Goal: Task Accomplishment & Management: Use online tool/utility

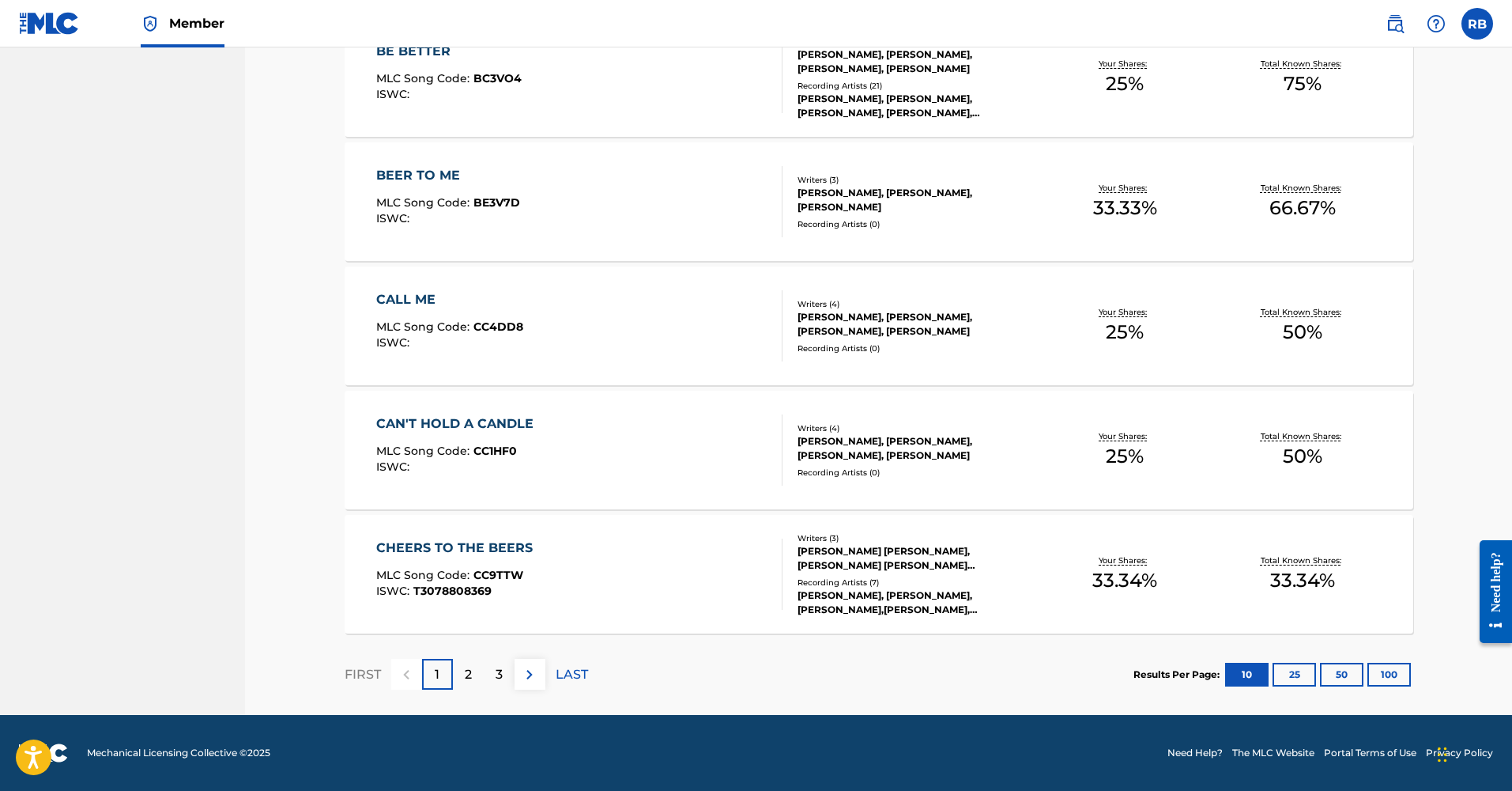
click at [1396, 673] on button "100" at bounding box center [1388, 674] width 44 height 24
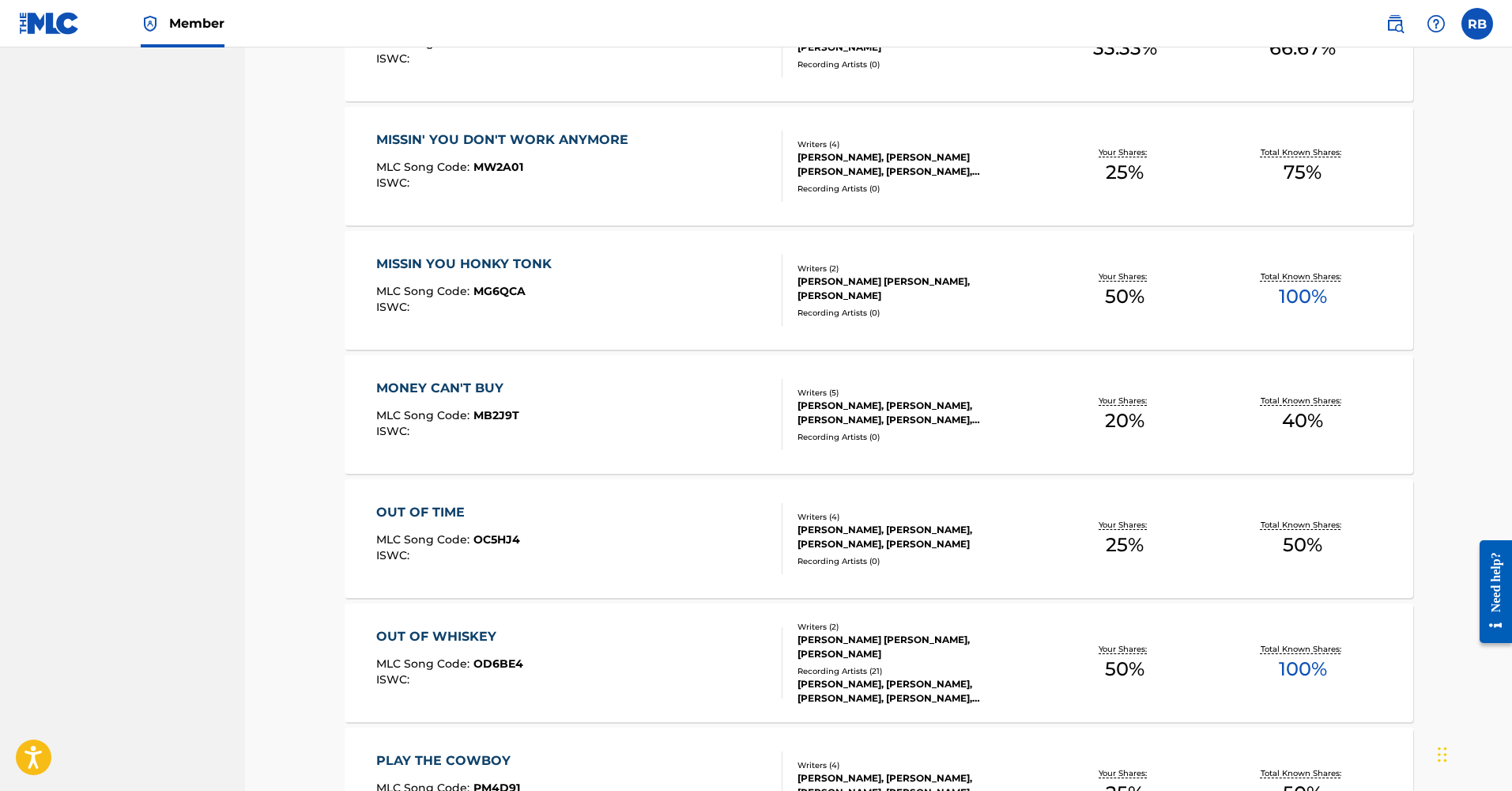
scroll to position [4281, 0]
click at [448, 386] on div "MONEY CAN'T BUY" at bounding box center [447, 389] width 143 height 19
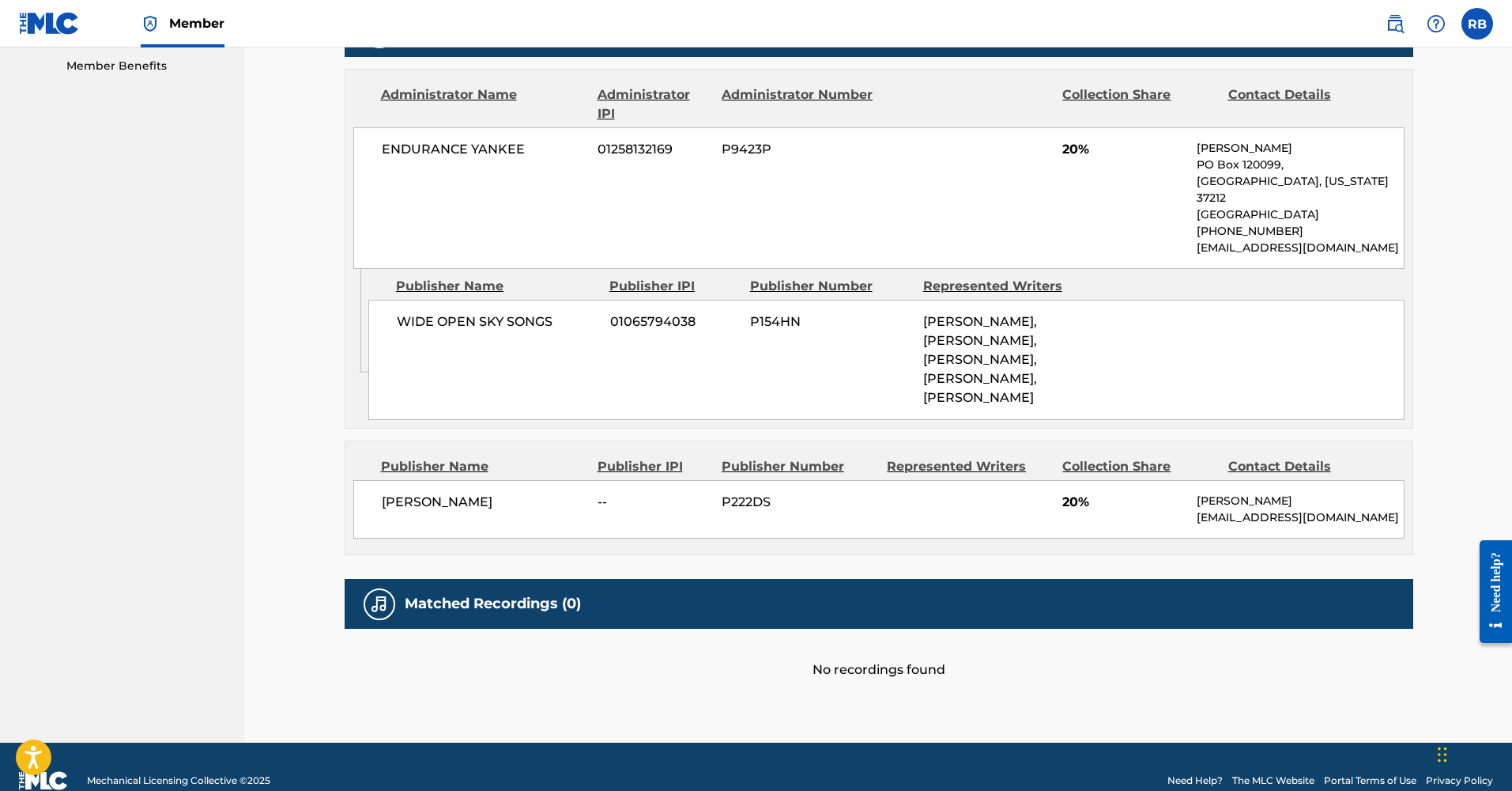
scroll to position [812, 0]
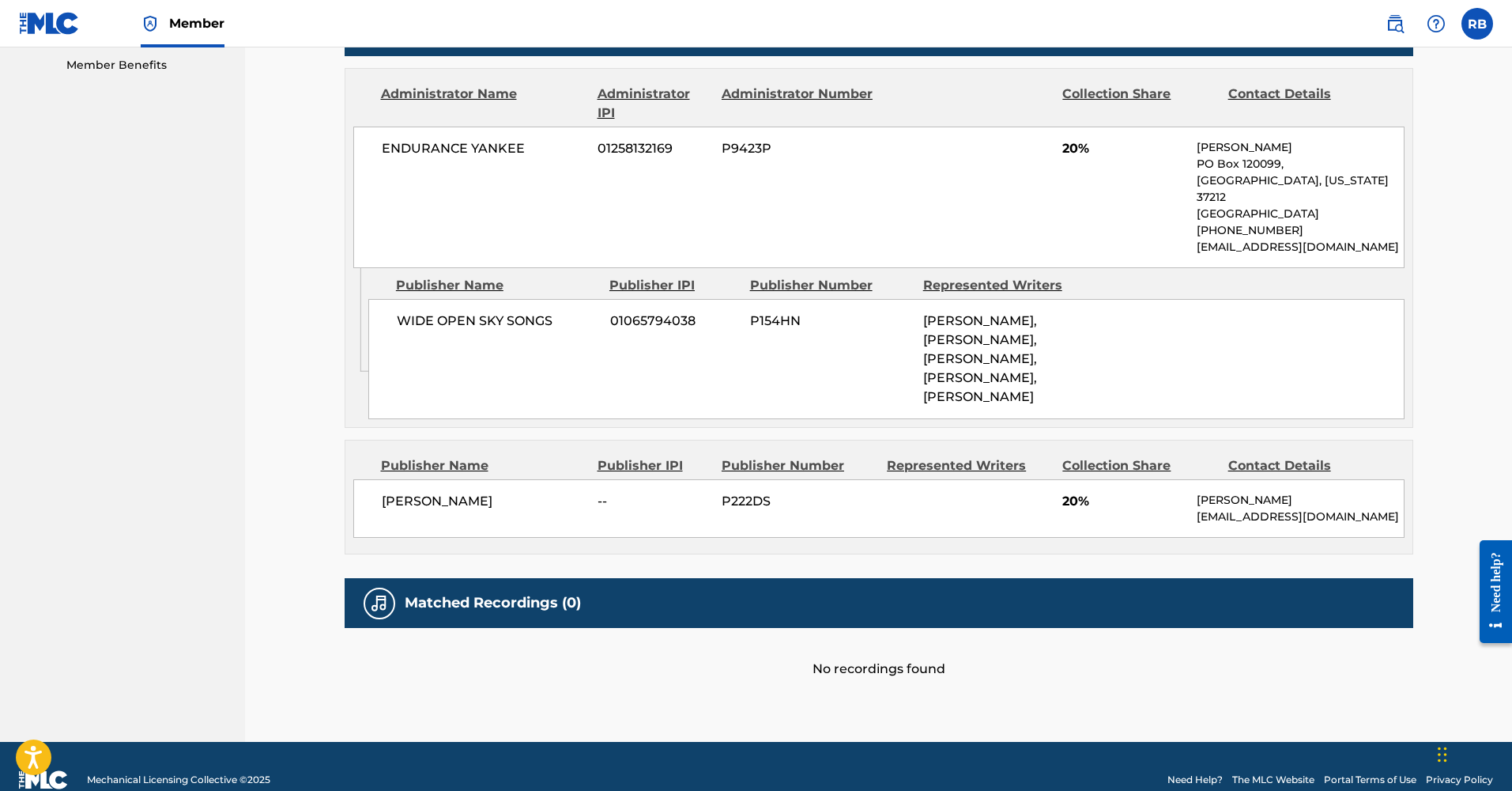
click at [562, 593] on h5 "Matched Recordings (0)" at bounding box center [492, 602] width 176 height 18
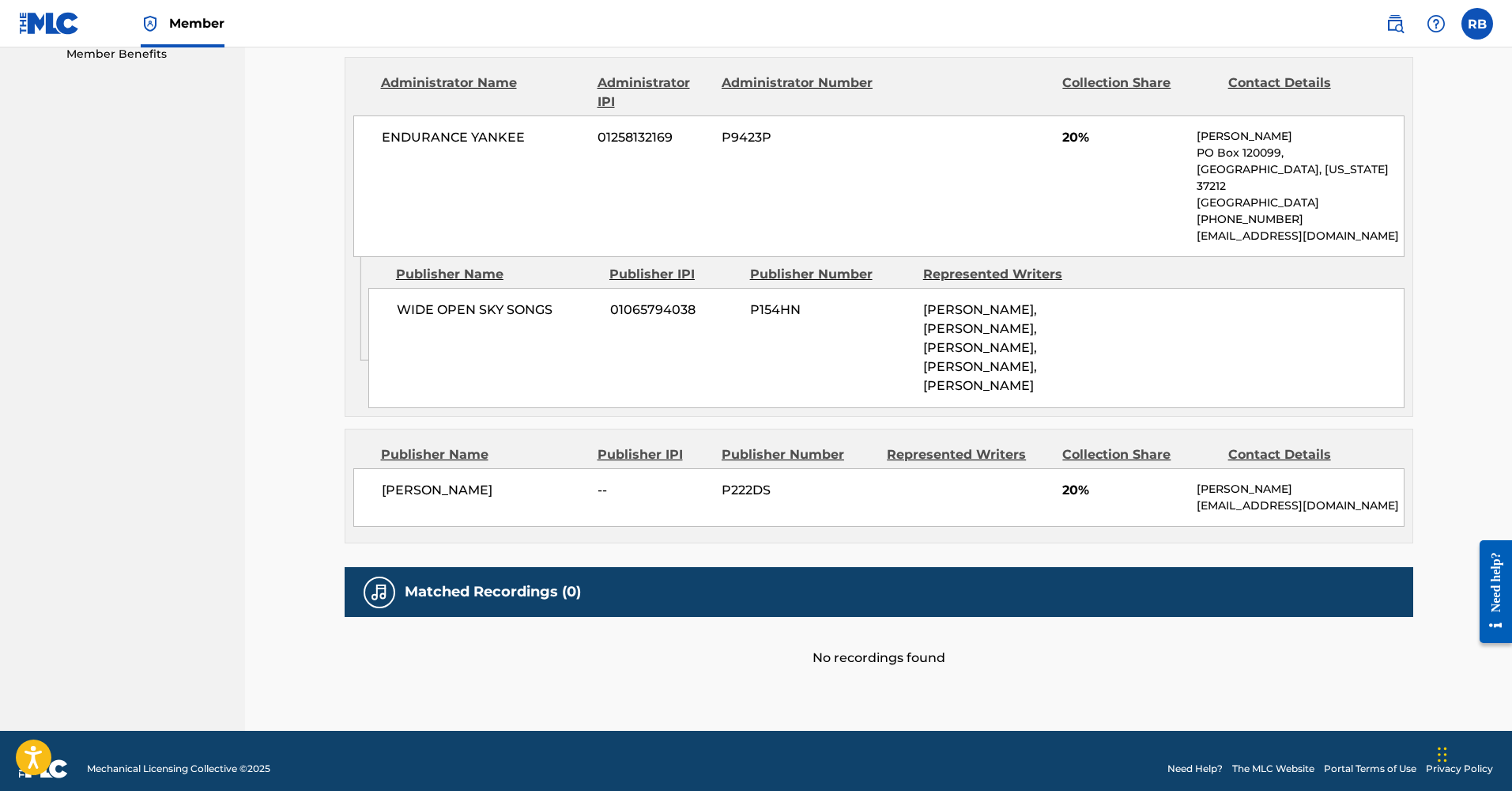
scroll to position [822, 0]
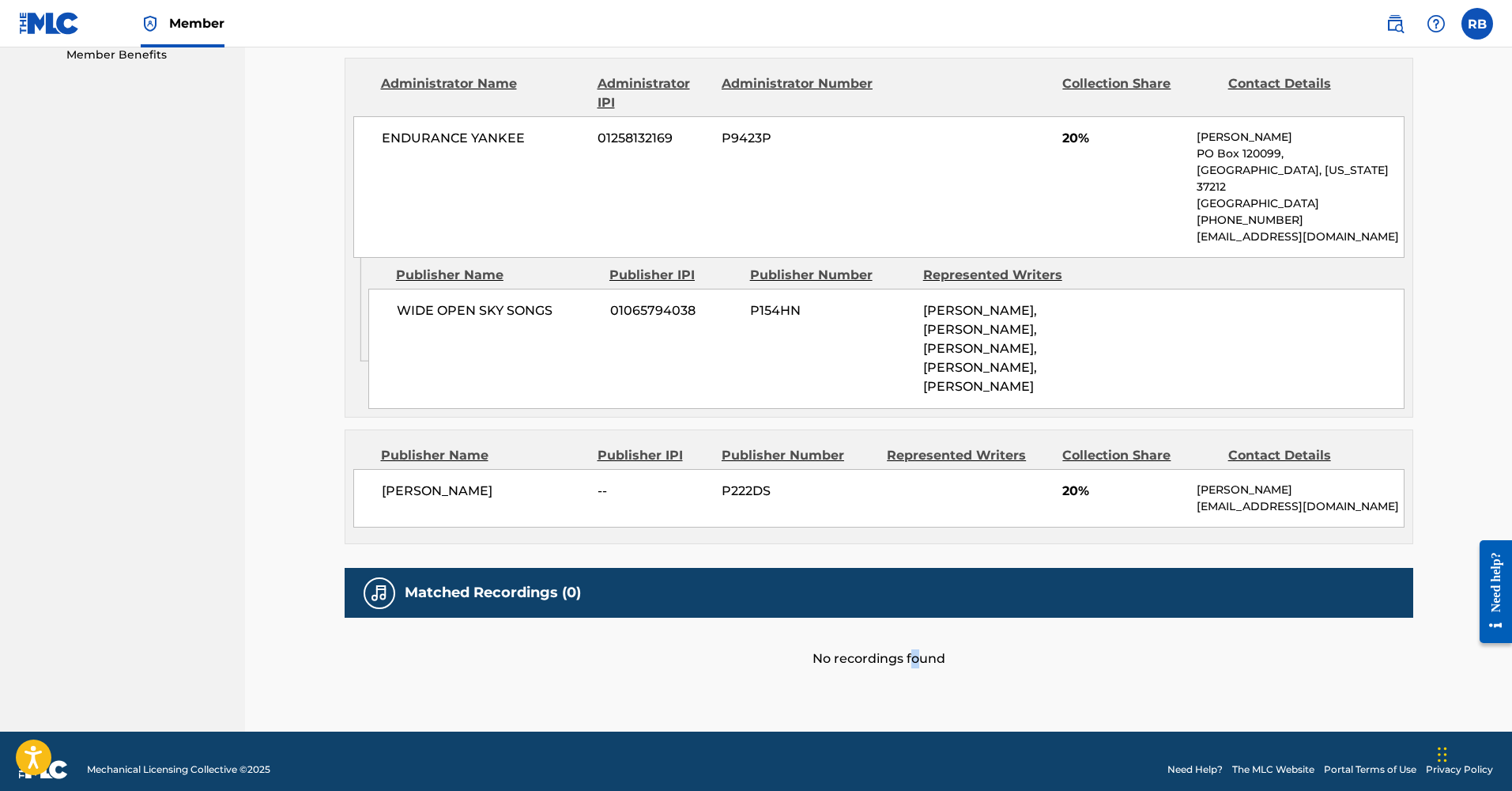
click at [912, 642] on div "No recordings found" at bounding box center [878, 642] width 1069 height 51
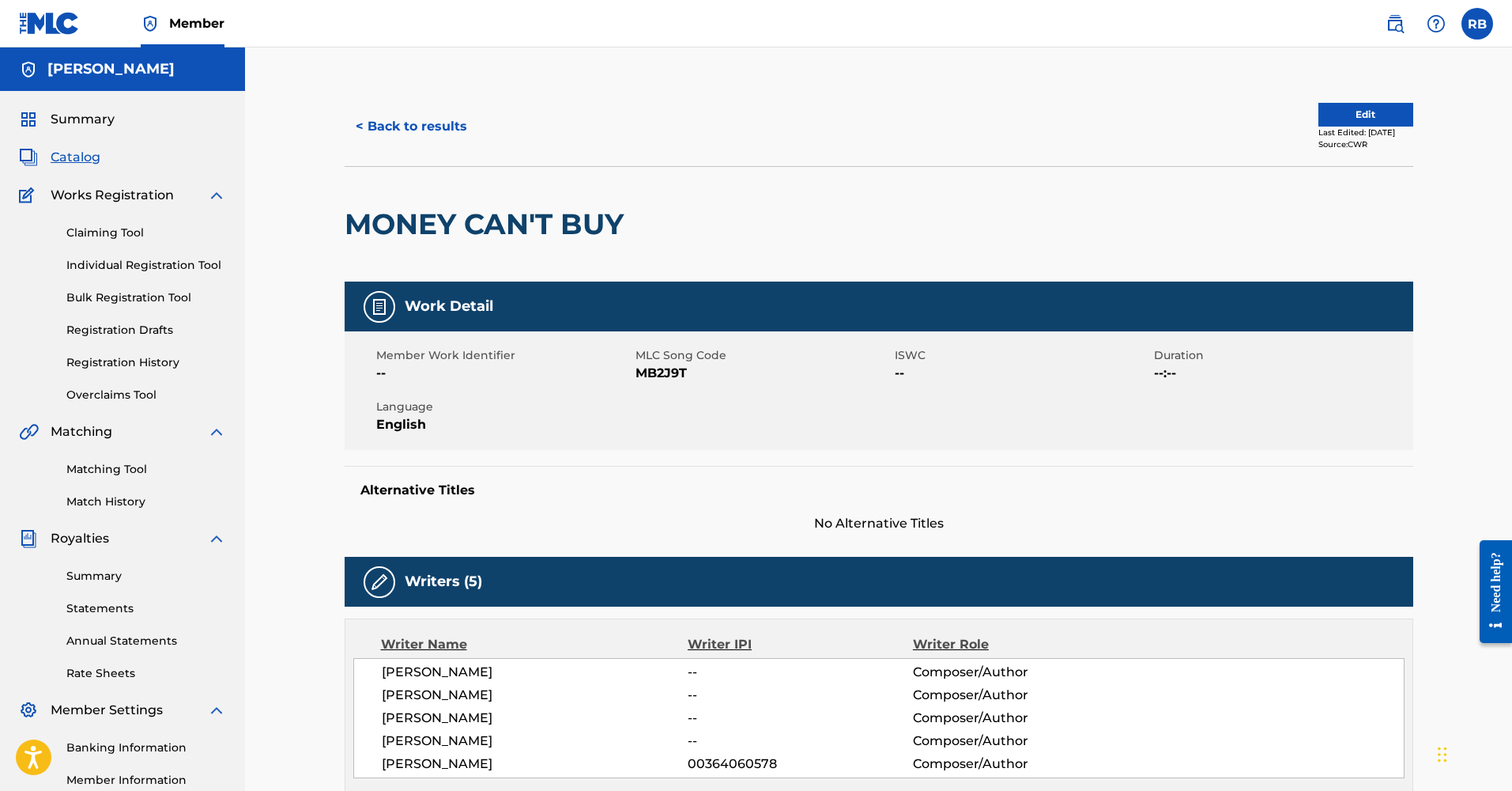
scroll to position [0, 0]
click at [120, 226] on link "Claiming Tool" at bounding box center [146, 232] width 160 height 16
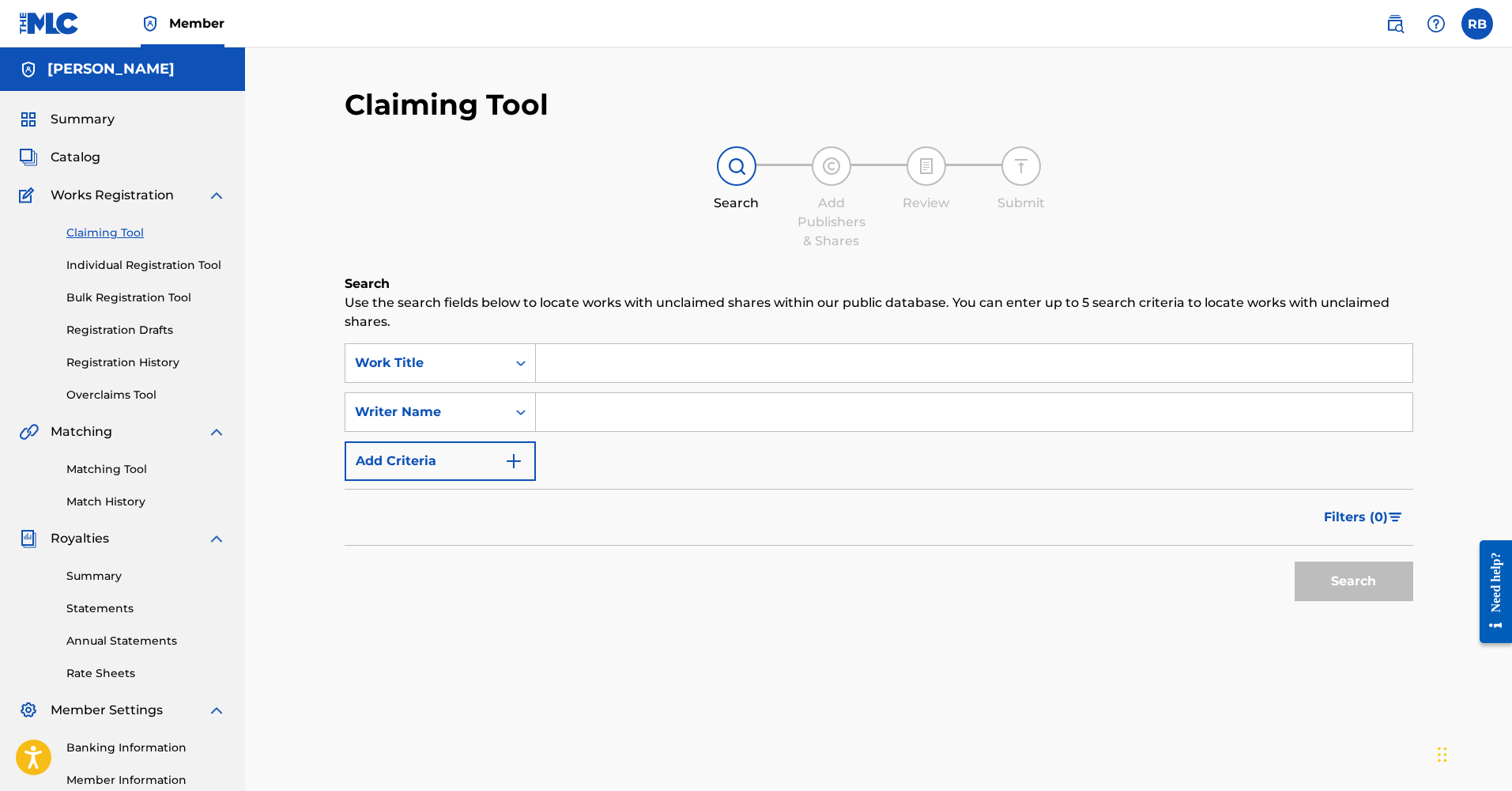
click at [606, 368] on input "Search Form" at bounding box center [974, 362] width 877 height 38
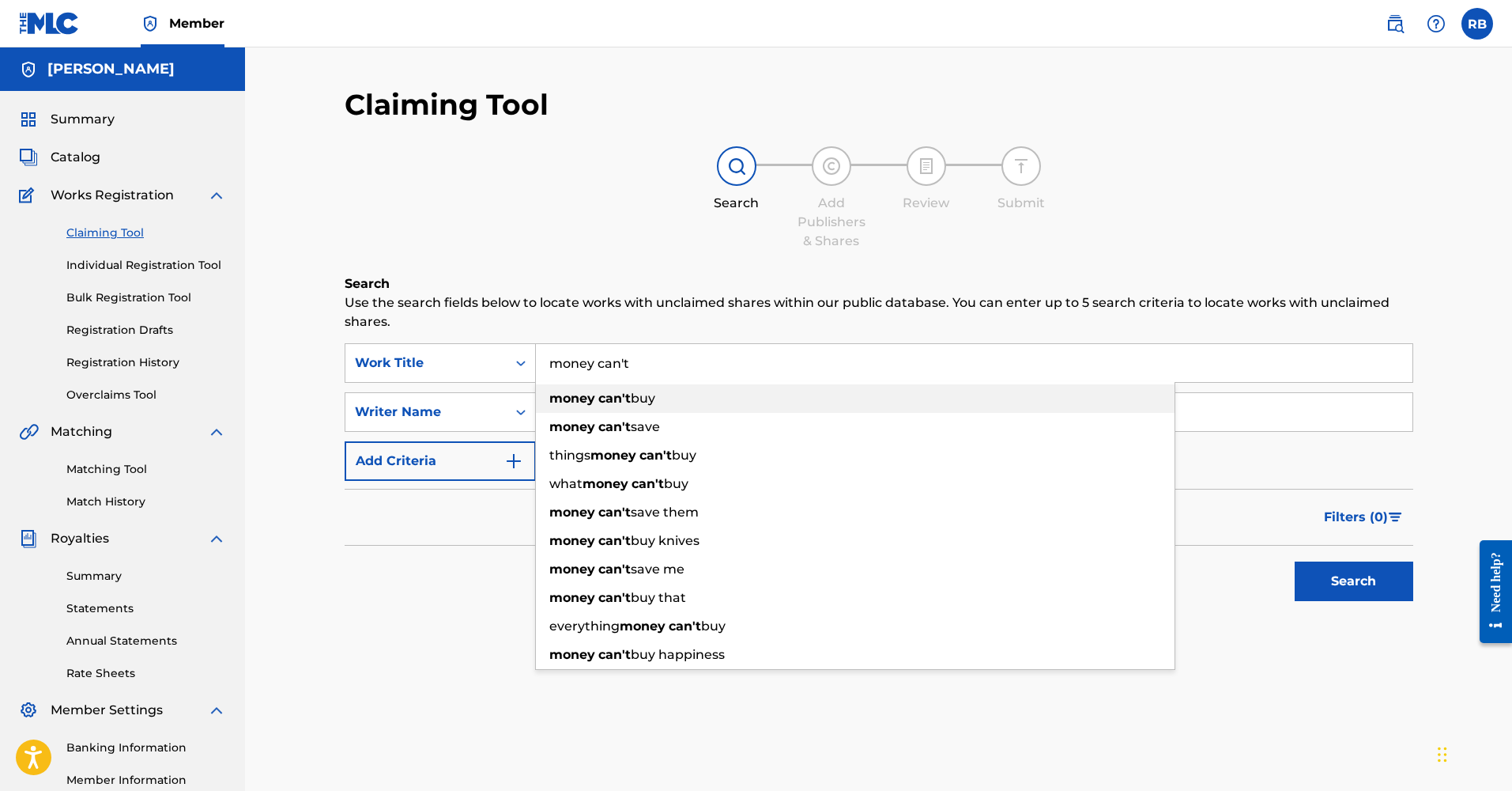
type input "money can't buy"
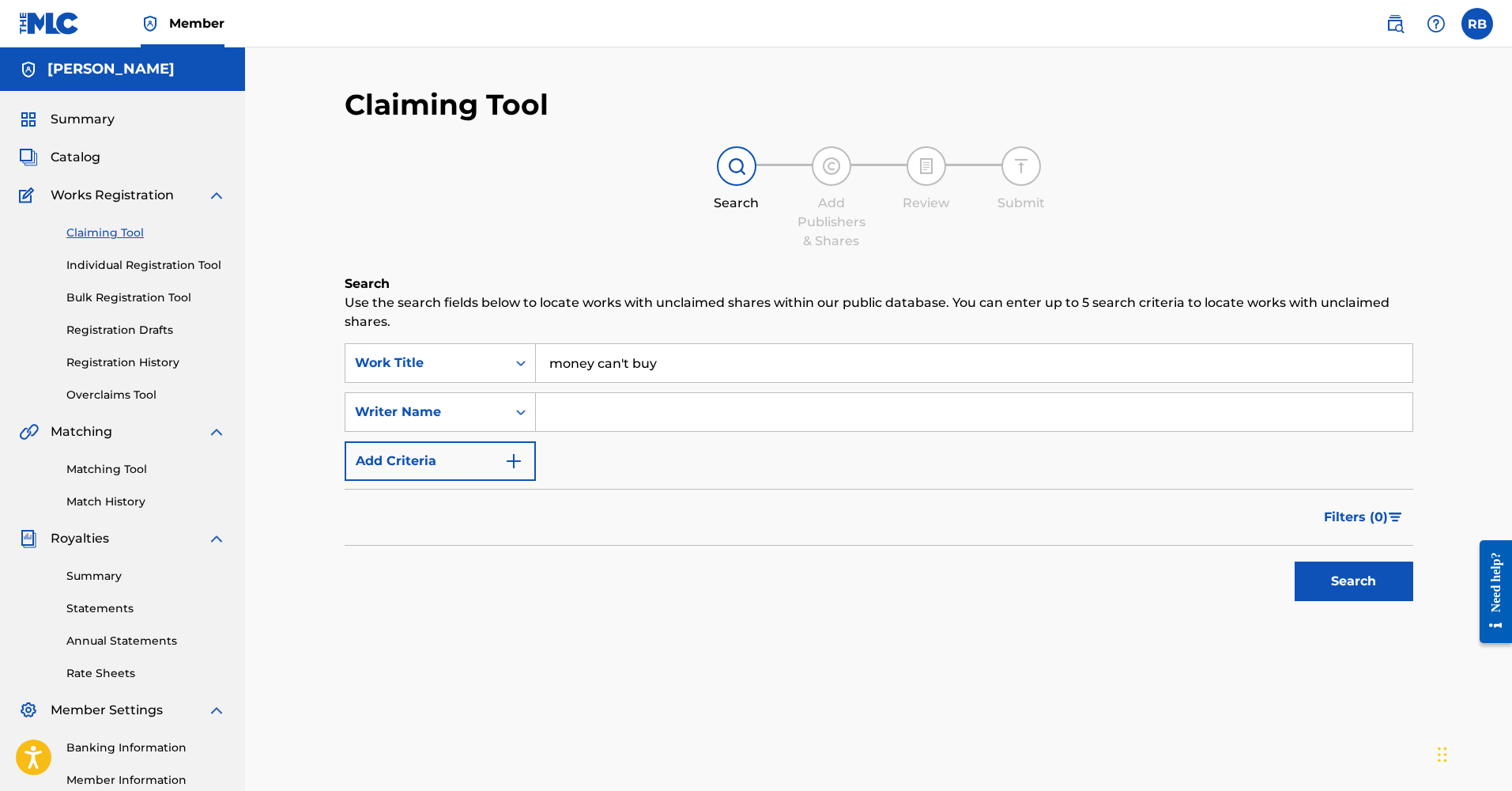
click at [1363, 588] on button "Search" at bounding box center [1354, 581] width 118 height 40
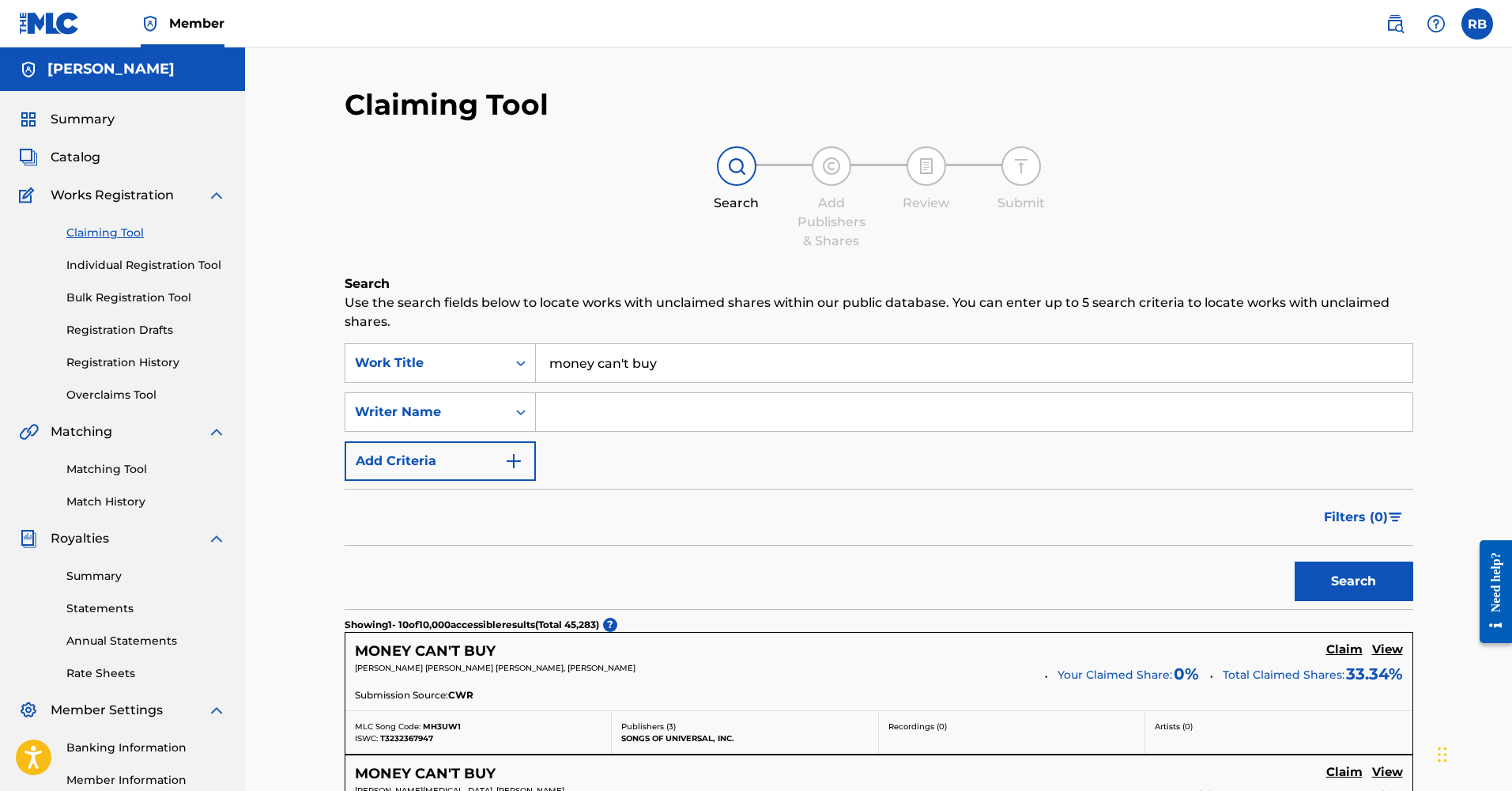
click at [636, 413] on input "Search Form" at bounding box center [974, 411] width 877 height 38
click at [1353, 581] on button "Search" at bounding box center [1354, 581] width 118 height 40
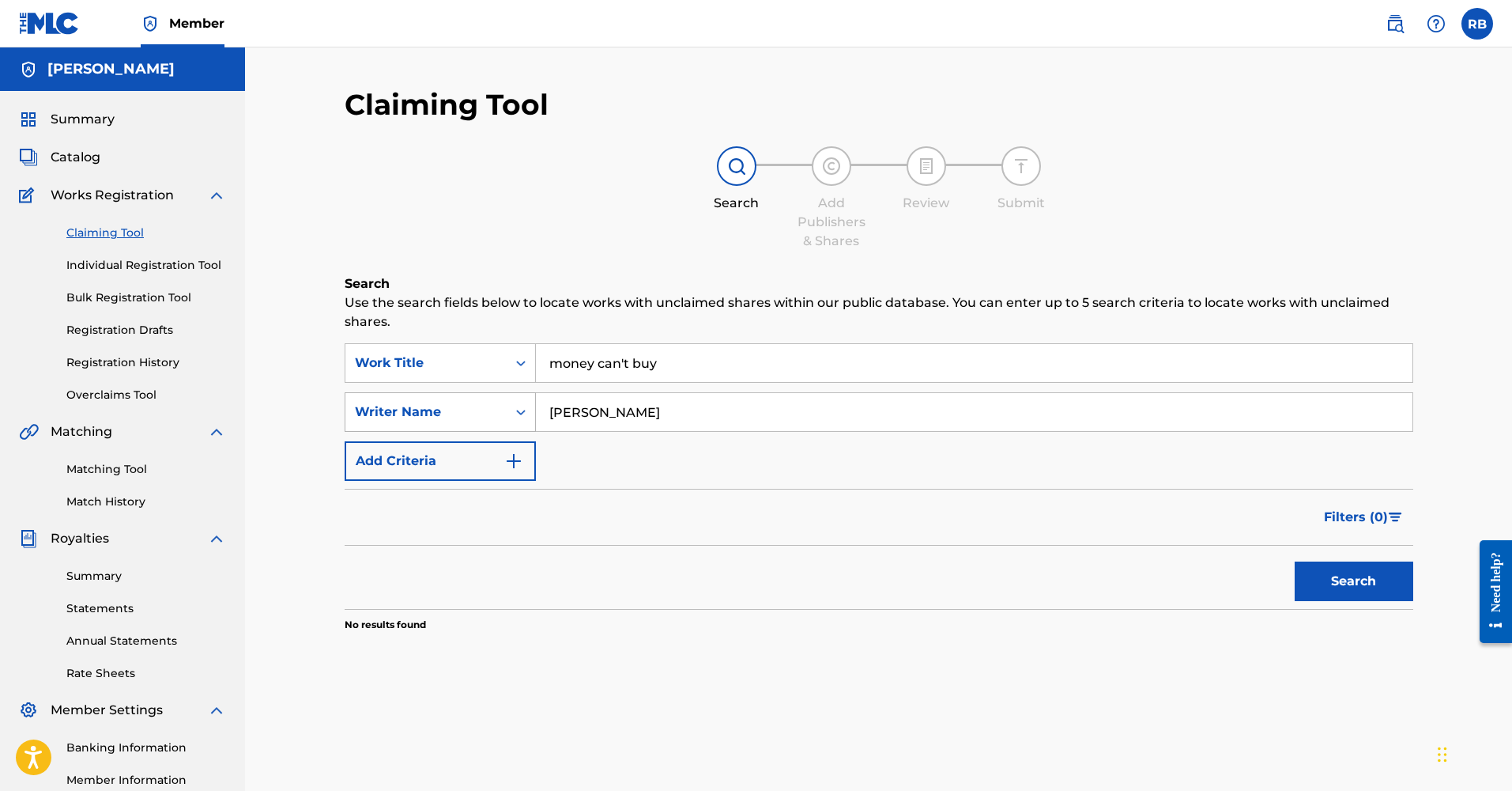
drag, startPoint x: 581, startPoint y: 411, endPoint x: 526, endPoint y: 406, distance: 55.2
click at [526, 408] on div "SearchWithCriteria35ae3e86-9a6b-4b9b-a769-1c37c486b510 Writer Name [PERSON_NAME]" at bounding box center [878, 412] width 1069 height 40
drag, startPoint x: 597, startPoint y: 411, endPoint x: 502, endPoint y: 405, distance: 95.2
click at [501, 405] on div "SearchWithCriteria35ae3e86-9a6b-4b9b-a769-1c37c486b510 Writer Name [PERSON_NAME]" at bounding box center [878, 412] width 1069 height 40
click at [1353, 581] on button "Search" at bounding box center [1354, 581] width 118 height 40
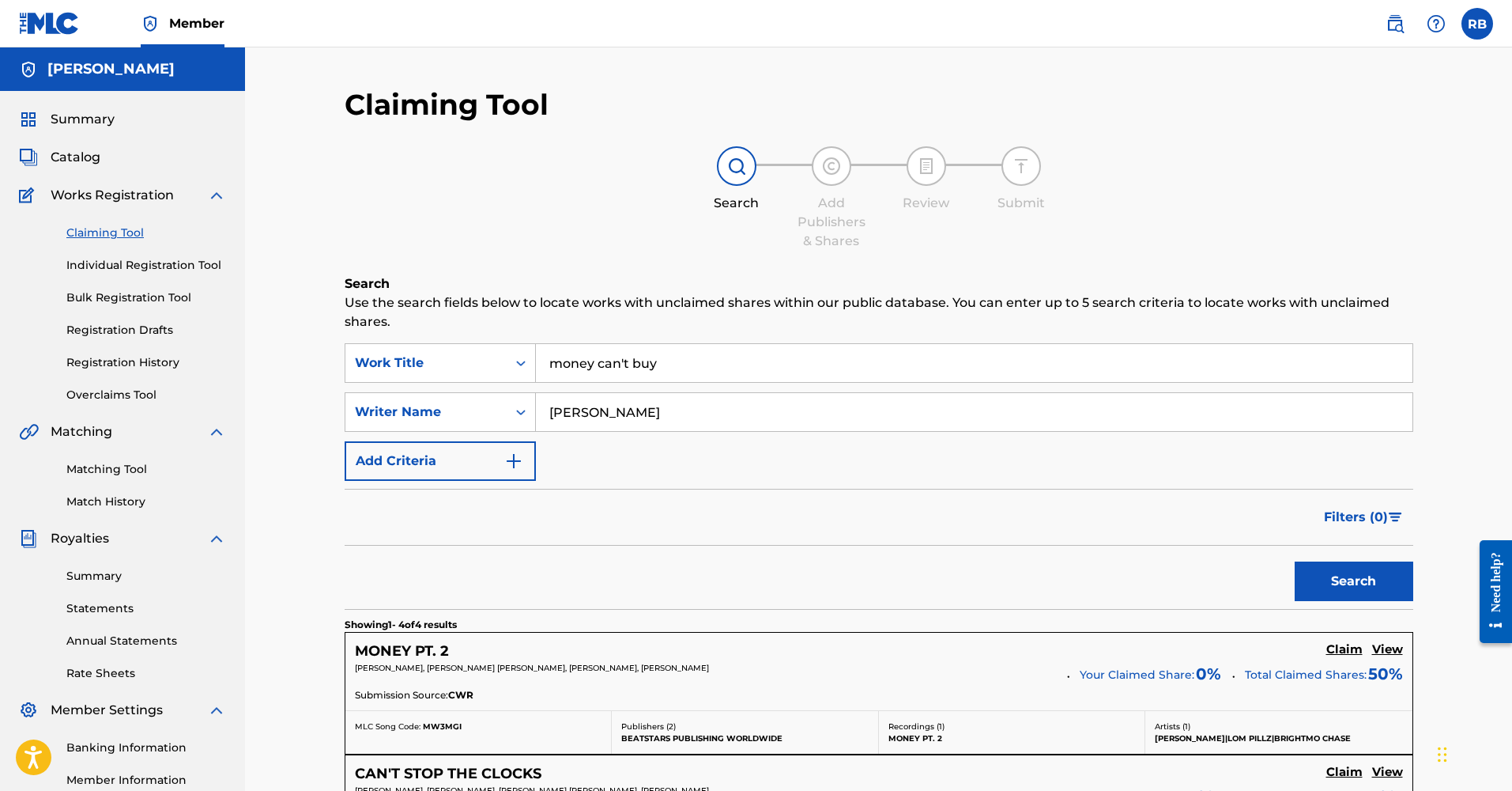
type input "[PERSON_NAME]"
click at [84, 121] on span "Summary" at bounding box center [82, 119] width 64 height 19
